Goal: Information Seeking & Learning: Learn about a topic

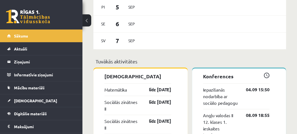
scroll to position [418, 0]
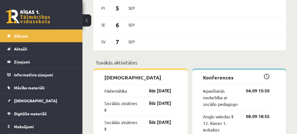
click at [35, 87] on span "Mācību materiāli" at bounding box center [29, 87] width 31 height 5
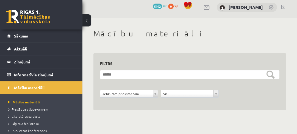
scroll to position [95, 0]
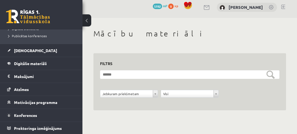
click at [31, 65] on span "Digitālie materiāli" at bounding box center [30, 63] width 33 height 5
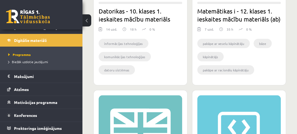
scroll to position [682, 0]
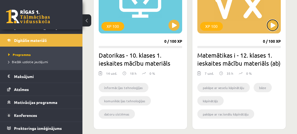
click at [272, 28] on button at bounding box center [272, 25] width 11 height 11
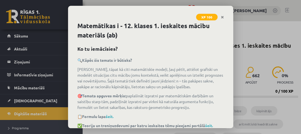
scroll to position [23, 0]
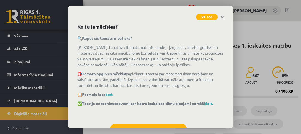
click at [111, 92] on link "šeit." at bounding box center [110, 94] width 8 height 5
click at [211, 104] on link "šeit." at bounding box center [209, 103] width 8 height 5
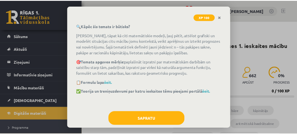
scroll to position [45, 0]
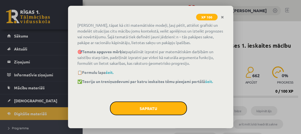
click at [161, 108] on button "Sapratu" at bounding box center [148, 108] width 77 height 14
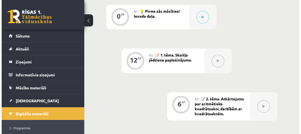
scroll to position [198, 0]
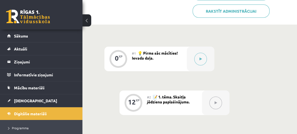
click at [195, 58] on button at bounding box center [200, 59] width 13 height 13
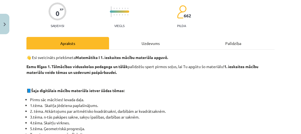
scroll to position [66, 0]
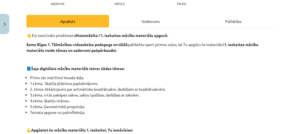
click at [144, 25] on div "Uzdevums" at bounding box center [150, 21] width 83 height 12
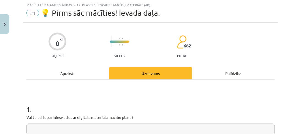
scroll to position [14, 0]
click at [88, 71] on div "Apraksts" at bounding box center [67, 73] width 83 height 12
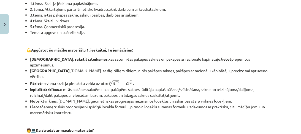
scroll to position [124, 0]
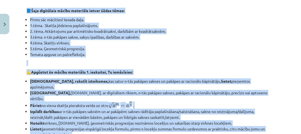
drag, startPoint x: 28, startPoint y: 10, endPoint x: 75, endPoint y: 122, distance: 121.3
click at [75, 122] on div "👋 Esi sveicināts priekšmeta Matemātika I 1. ieskaites mācību materiāla apguvē. …" at bounding box center [150, 123] width 248 height 297
copy div "📘 Šaja digitālais mācību materiāls ietver šādas tēmas: Pirms sāc mācīties! Ieva…"
click at [113, 56] on li "Temata apguve un pašrefleksija." at bounding box center [152, 54] width 244 height 6
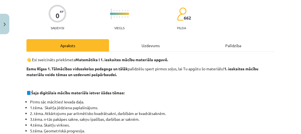
scroll to position [0, 0]
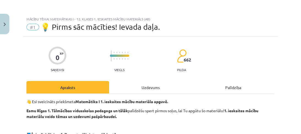
click at [142, 90] on div "Uzdevums" at bounding box center [150, 87] width 83 height 12
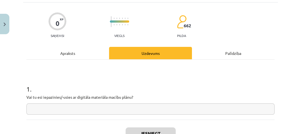
scroll to position [75, 0]
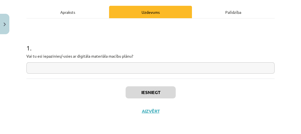
click at [140, 70] on input "text" at bounding box center [150, 67] width 248 height 11
type input "*"
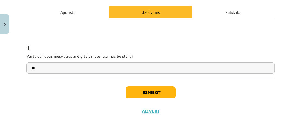
type input "*"
type input "**"
click at [147, 96] on button "Iesniegt" at bounding box center [150, 92] width 50 height 12
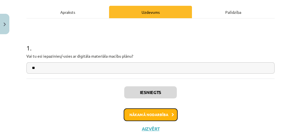
click at [156, 110] on button "Nākamā nodarbība" at bounding box center [150, 114] width 54 height 13
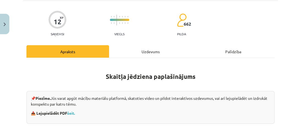
click at [153, 48] on div "Uzdevums" at bounding box center [150, 51] width 83 height 12
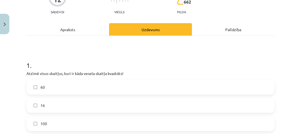
click at [82, 31] on div "Apraksts" at bounding box center [67, 29] width 83 height 12
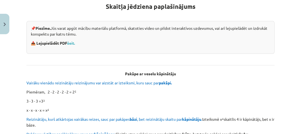
scroll to position [102, 0]
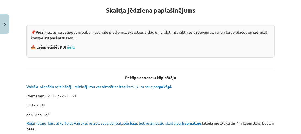
click at [75, 46] on link "šeit." at bounding box center [71, 46] width 8 height 5
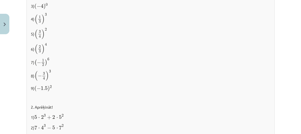
scroll to position [630, 0]
